Goal: Information Seeking & Learning: Learn about a topic

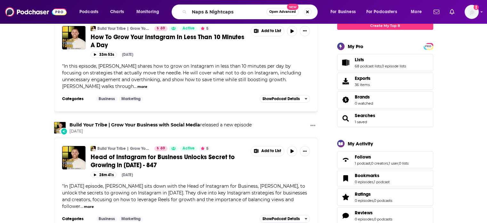
scroll to position [128, 0]
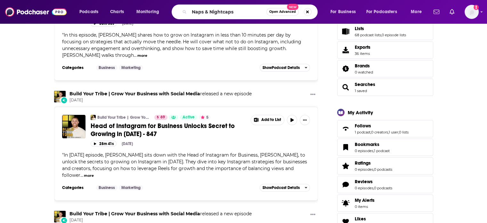
type input "Naps & Nightcaps"
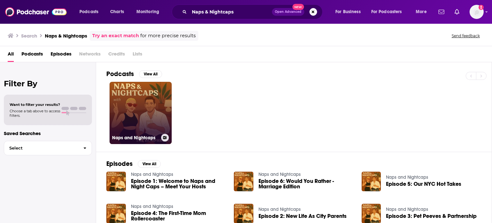
click at [123, 116] on link "Naps and Nightcaps" at bounding box center [141, 113] width 62 height 62
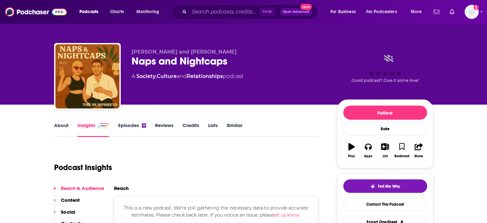
click at [132, 126] on link "Episodes 6" at bounding box center [132, 129] width 28 height 15
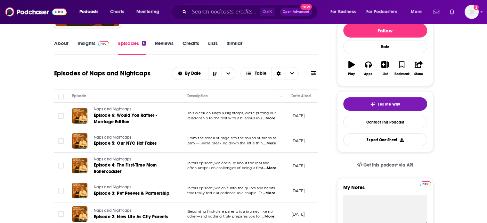
scroll to position [96, 0]
